Goal: Information Seeking & Learning: Learn about a topic

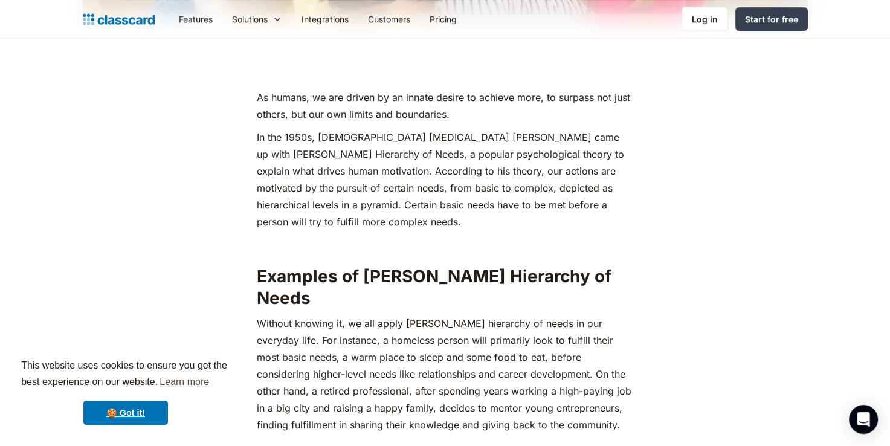
scroll to position [471, 0]
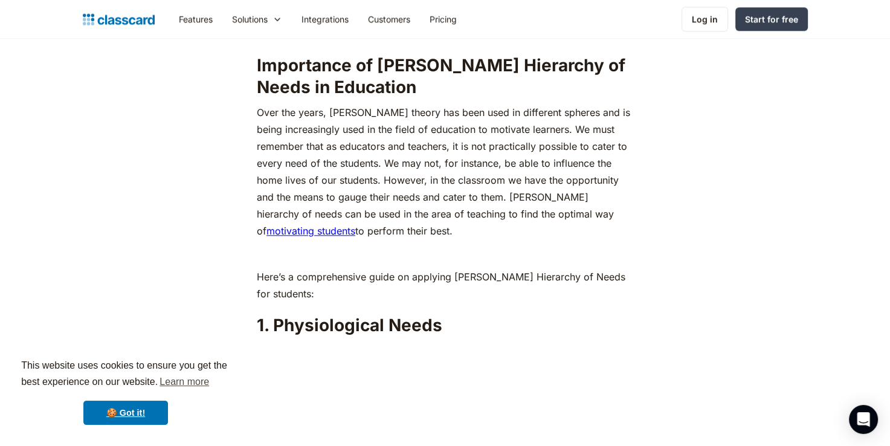
scroll to position [1075, 0]
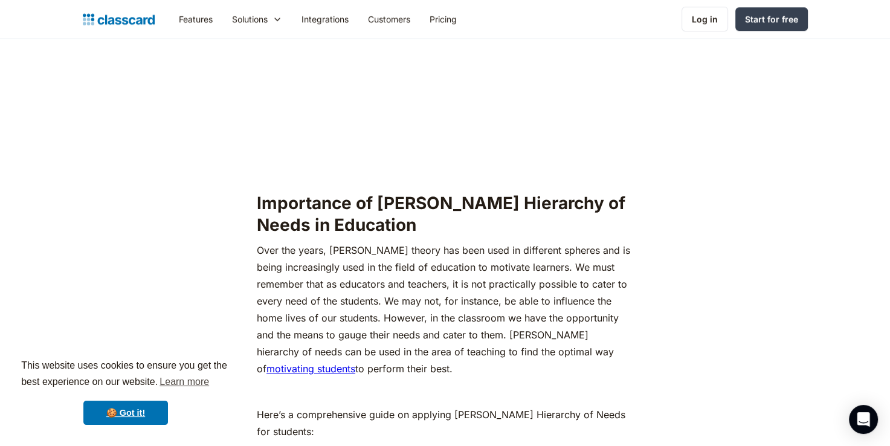
click at [355, 362] on link "motivating students" at bounding box center [310, 368] width 89 height 12
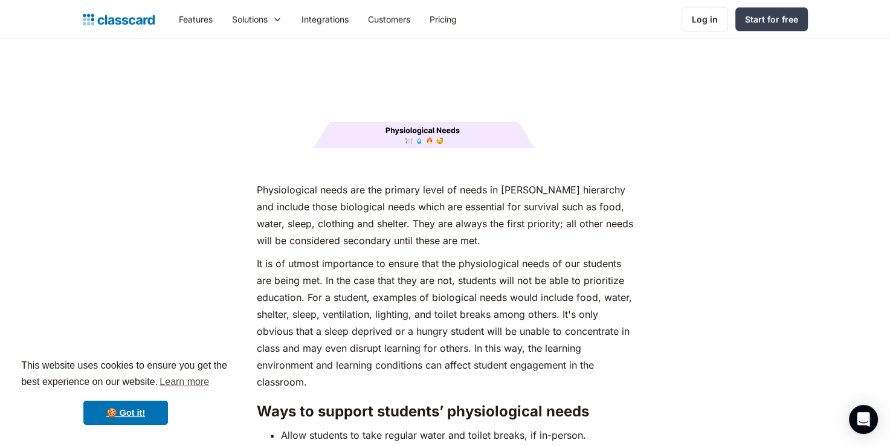
scroll to position [1619, 0]
